Goal: Task Accomplishment & Management: Use online tool/utility

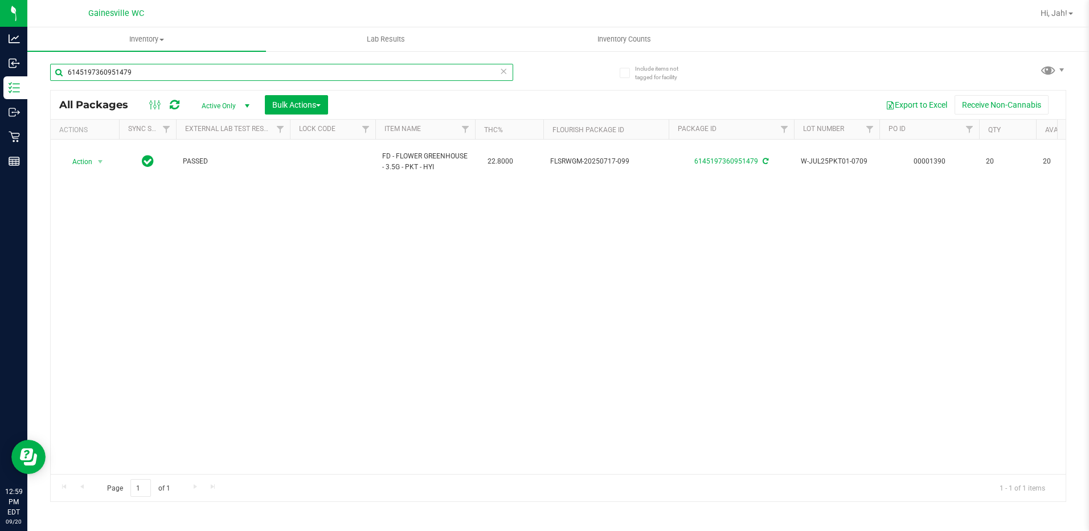
drag, startPoint x: -2, startPoint y: 62, endPoint x: -2, endPoint y: 44, distance: 17.7
click at [0, 44] on html "Analytics Inbound Inventory Outbound Retail Reports 12:59 PM EDT [DATE] 09/20 G…" at bounding box center [544, 265] width 1089 height 531
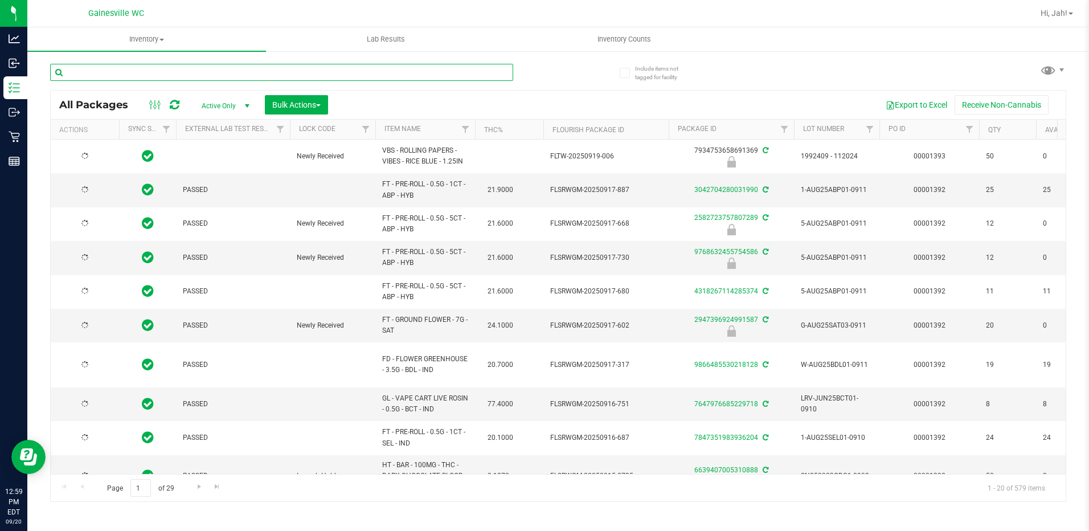
type input "[DATE]"
click at [442, 132] on th "Item Name" at bounding box center [425, 130] width 100 height 20
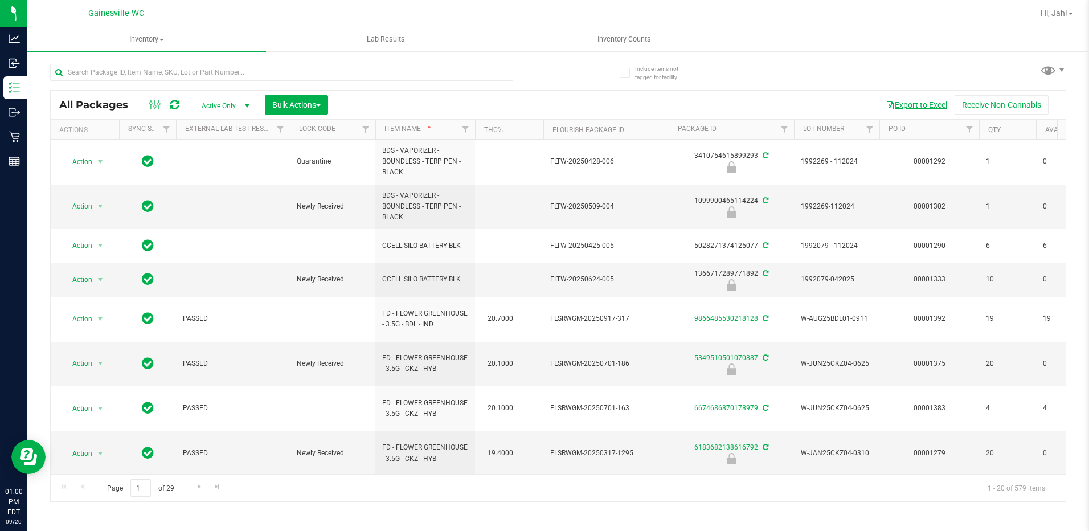
click at [919, 100] on button "Export to Excel" at bounding box center [916, 104] width 76 height 19
click at [407, 68] on input "text" at bounding box center [281, 72] width 463 height 17
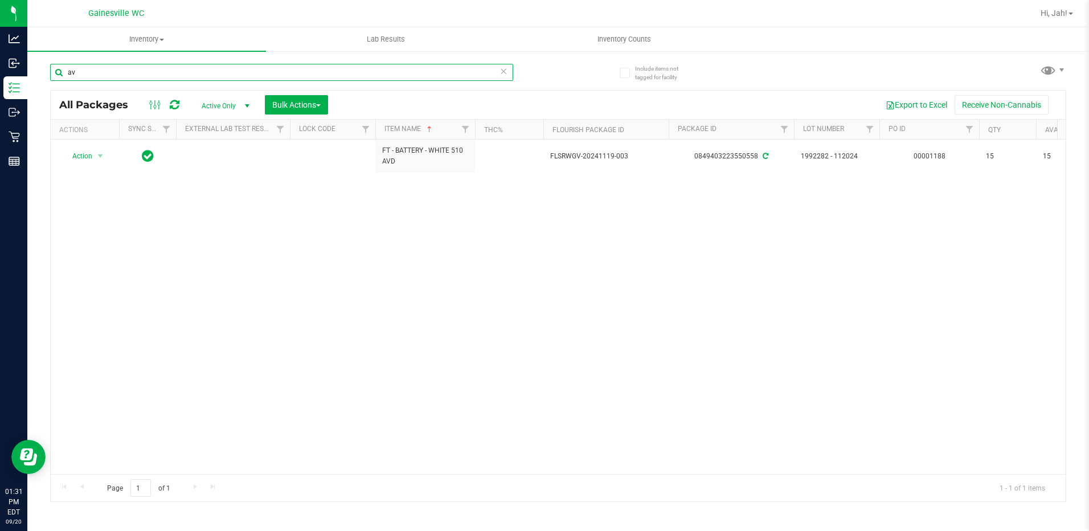
type input "a"
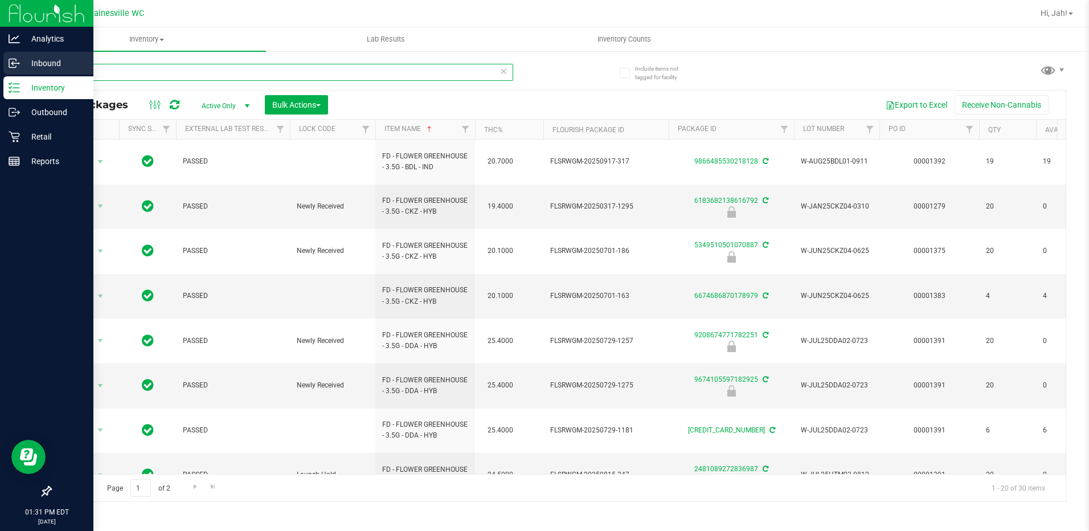
drag, startPoint x: 120, startPoint y: 75, endPoint x: 6, endPoint y: 73, distance: 114.5
click at [6, 73] on div "Analytics Inbound Inventory Outbound Retail Reports 01:31 PM EDT [DATE] 09/20 G…" at bounding box center [544, 265] width 1089 height 531
type input "spoon"
